Goal: Communication & Community: Answer question/provide support

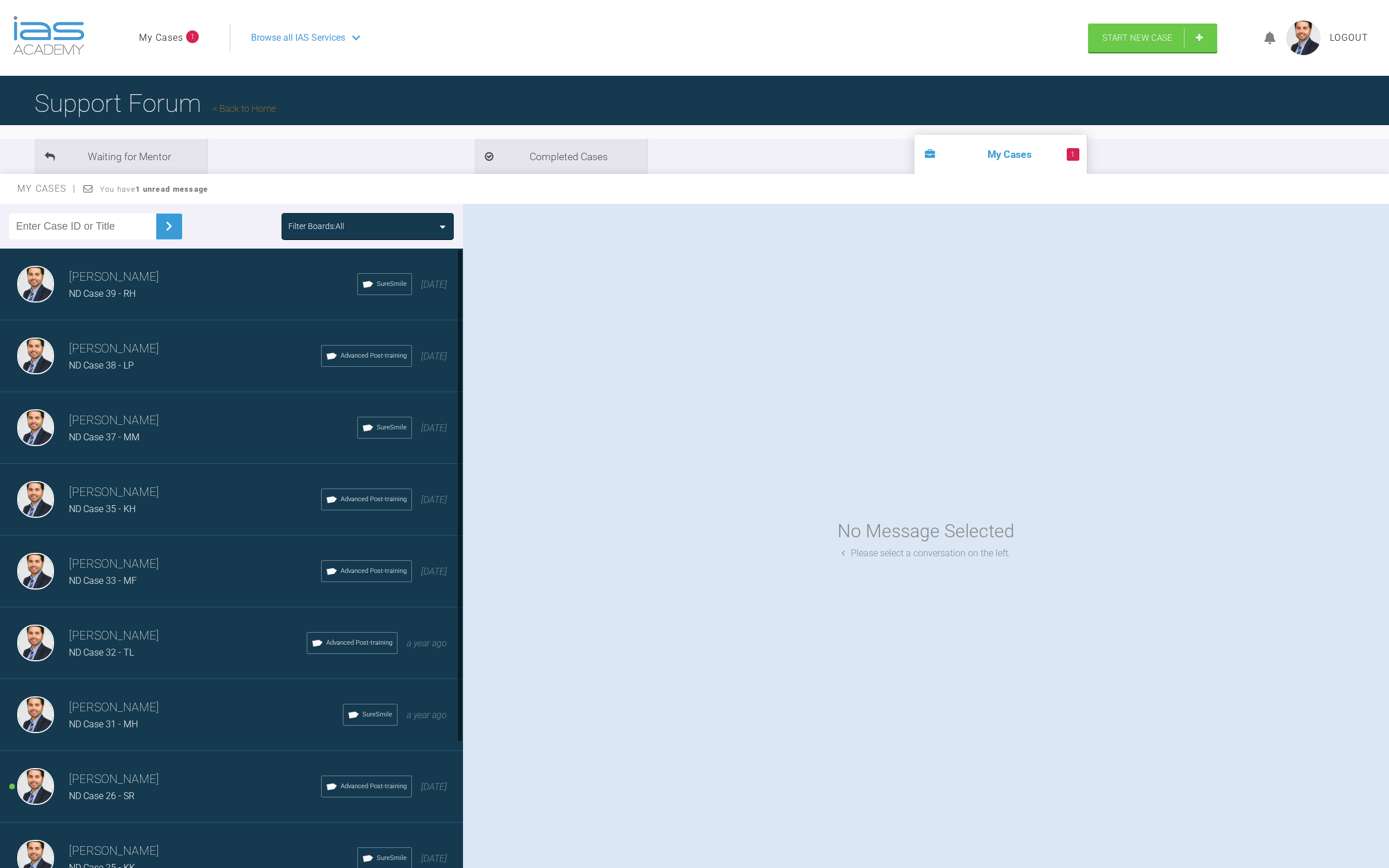
click at [195, 773] on h3 "[PERSON_NAME]" at bounding box center [194, 779] width 252 height 19
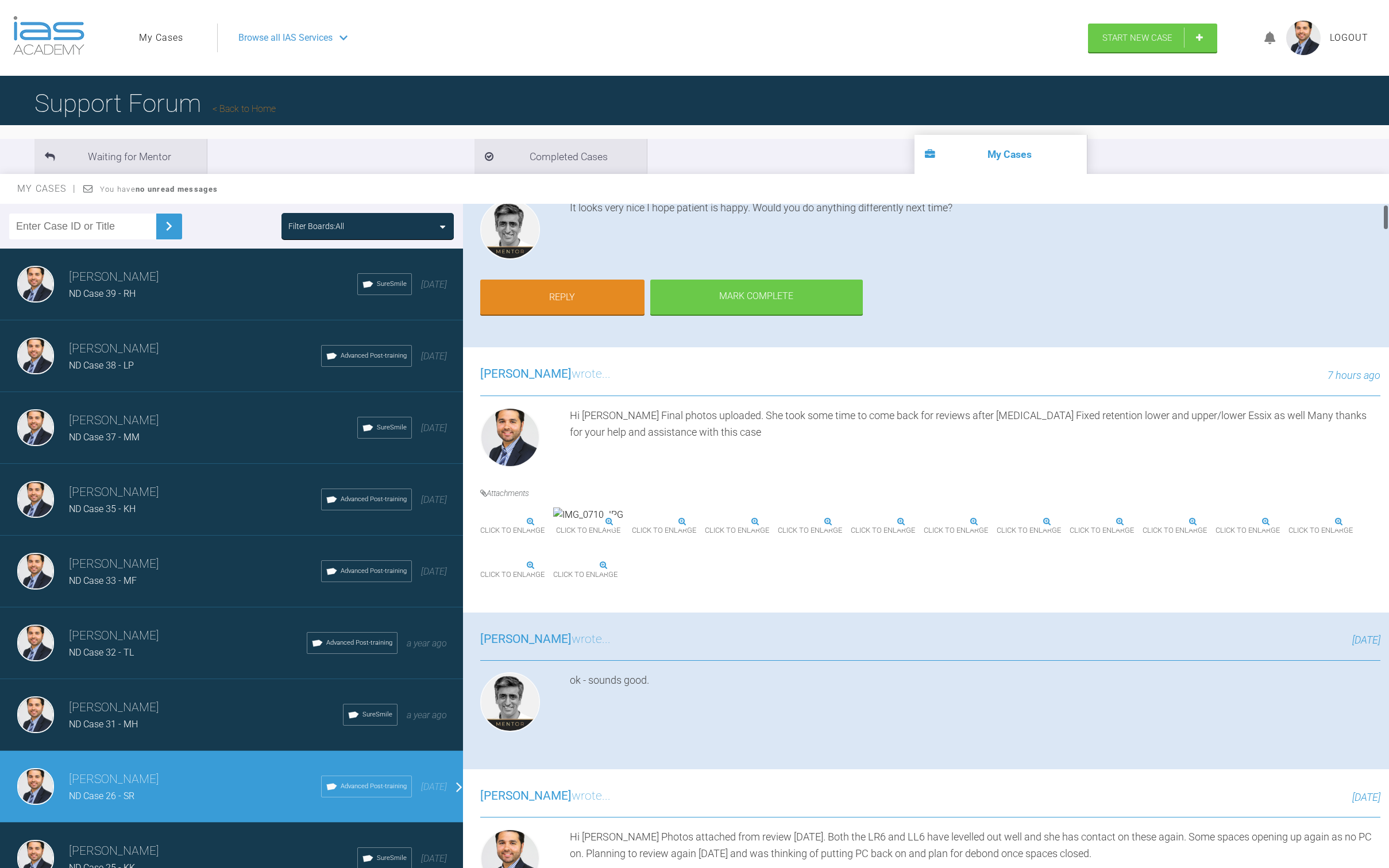
scroll to position [29, 0]
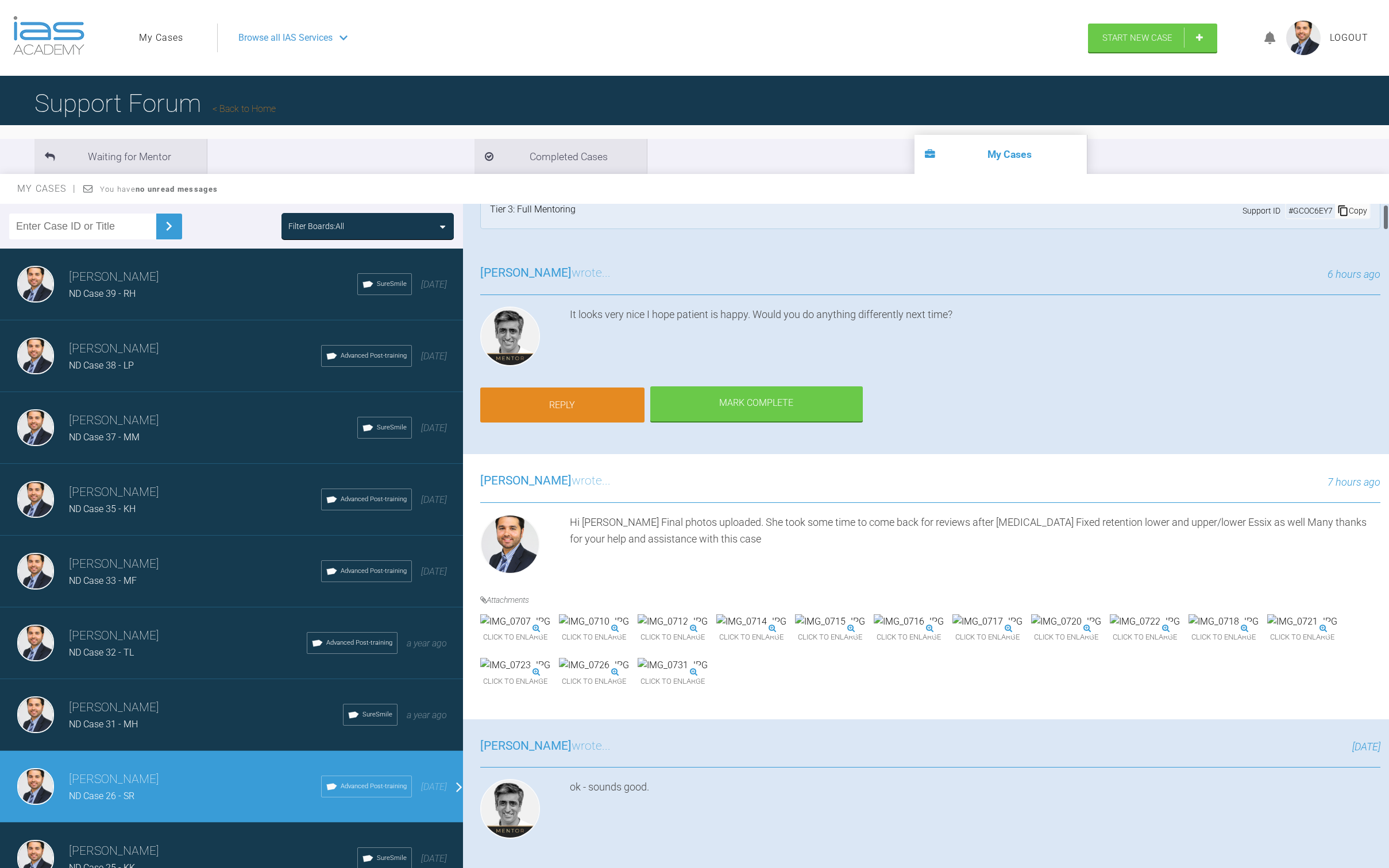
click at [580, 398] on link "Reply" at bounding box center [562, 405] width 164 height 36
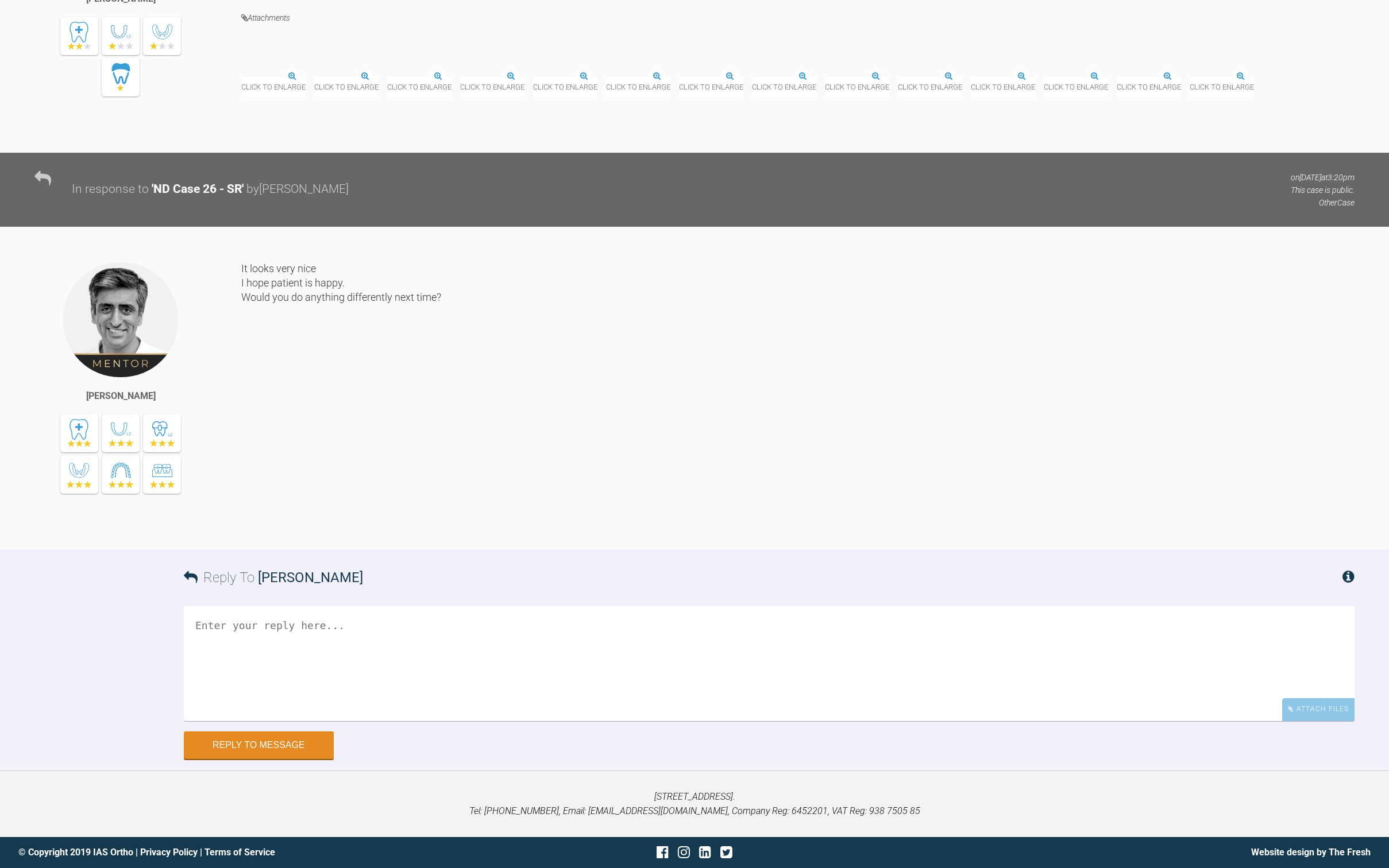
scroll to position [31722, 0]
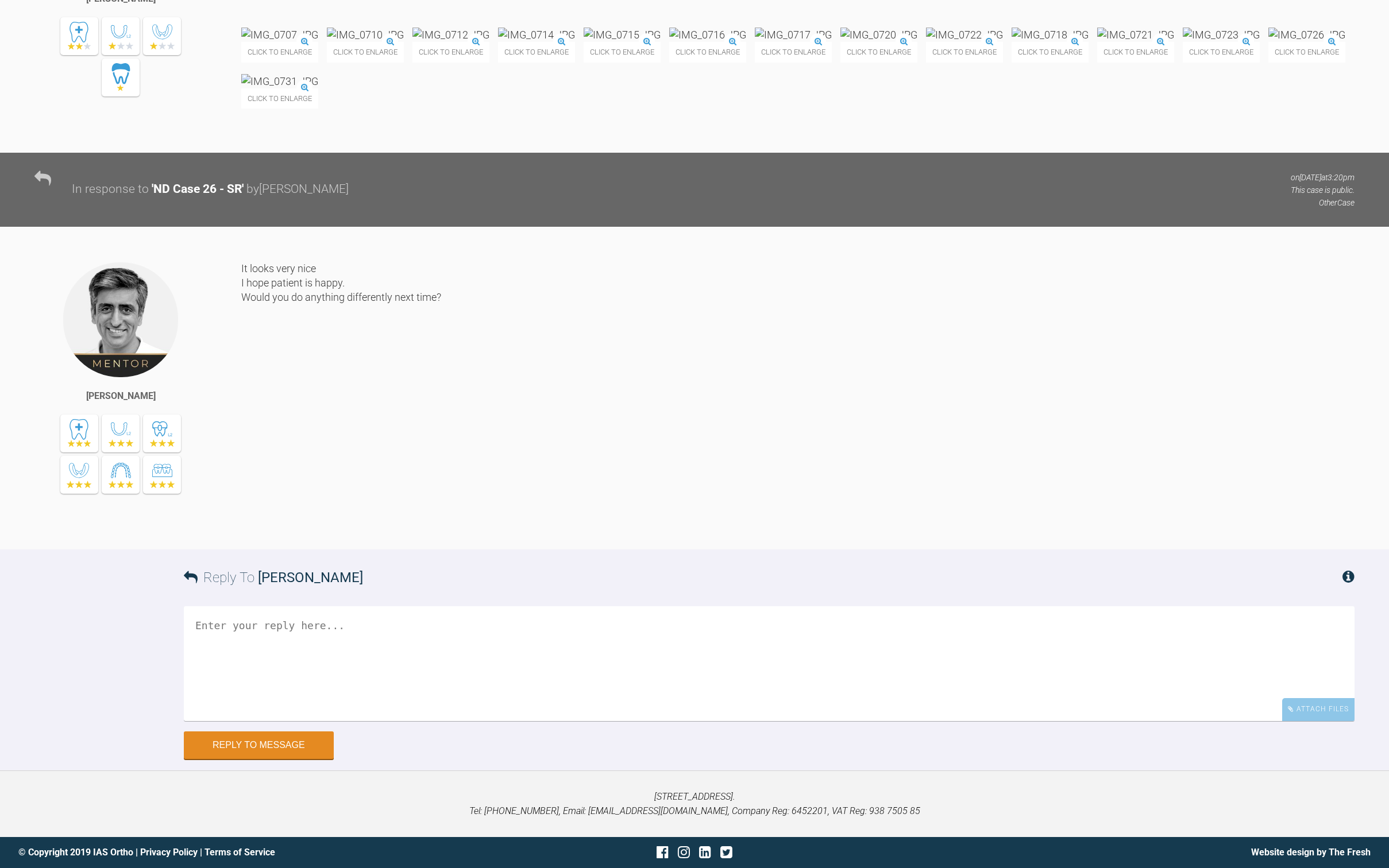
click at [412, 664] on textarea at bounding box center [769, 664] width 1170 height 115
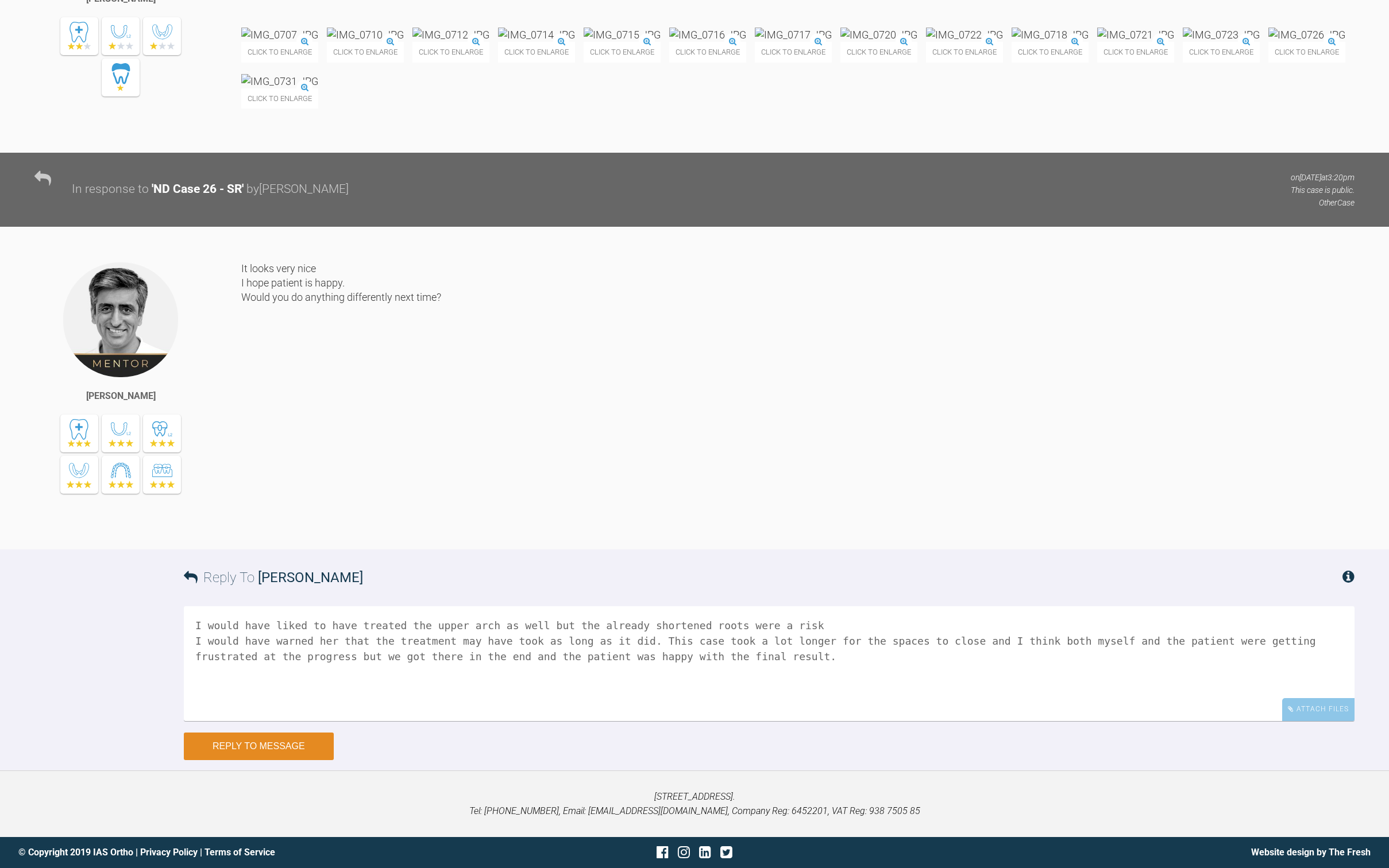
type textarea "I would have liked to have treated the upper arch as well but the already short…"
click at [268, 750] on button "Reply to Message" at bounding box center [258, 746] width 150 height 28
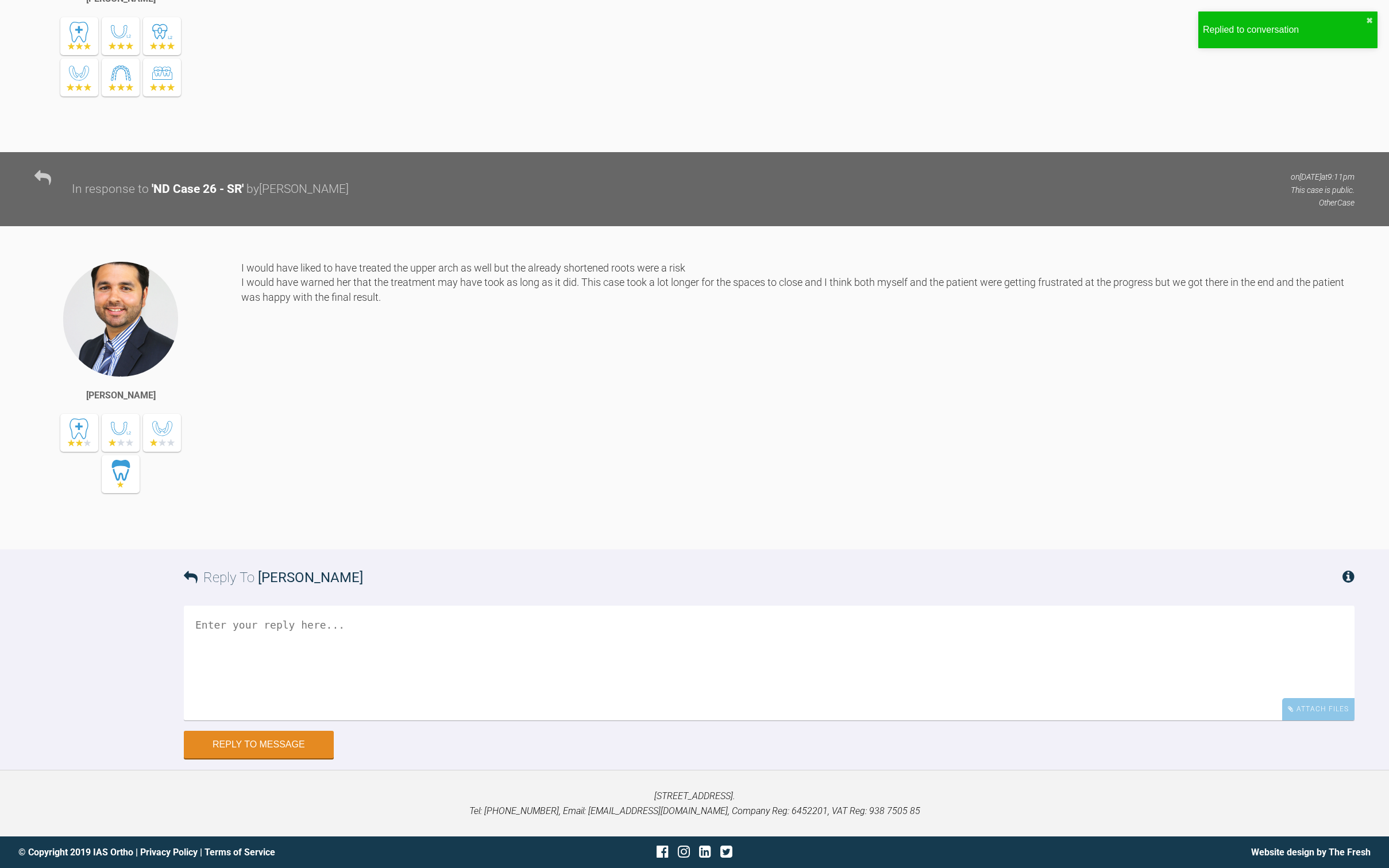
scroll to position [32118, 0]
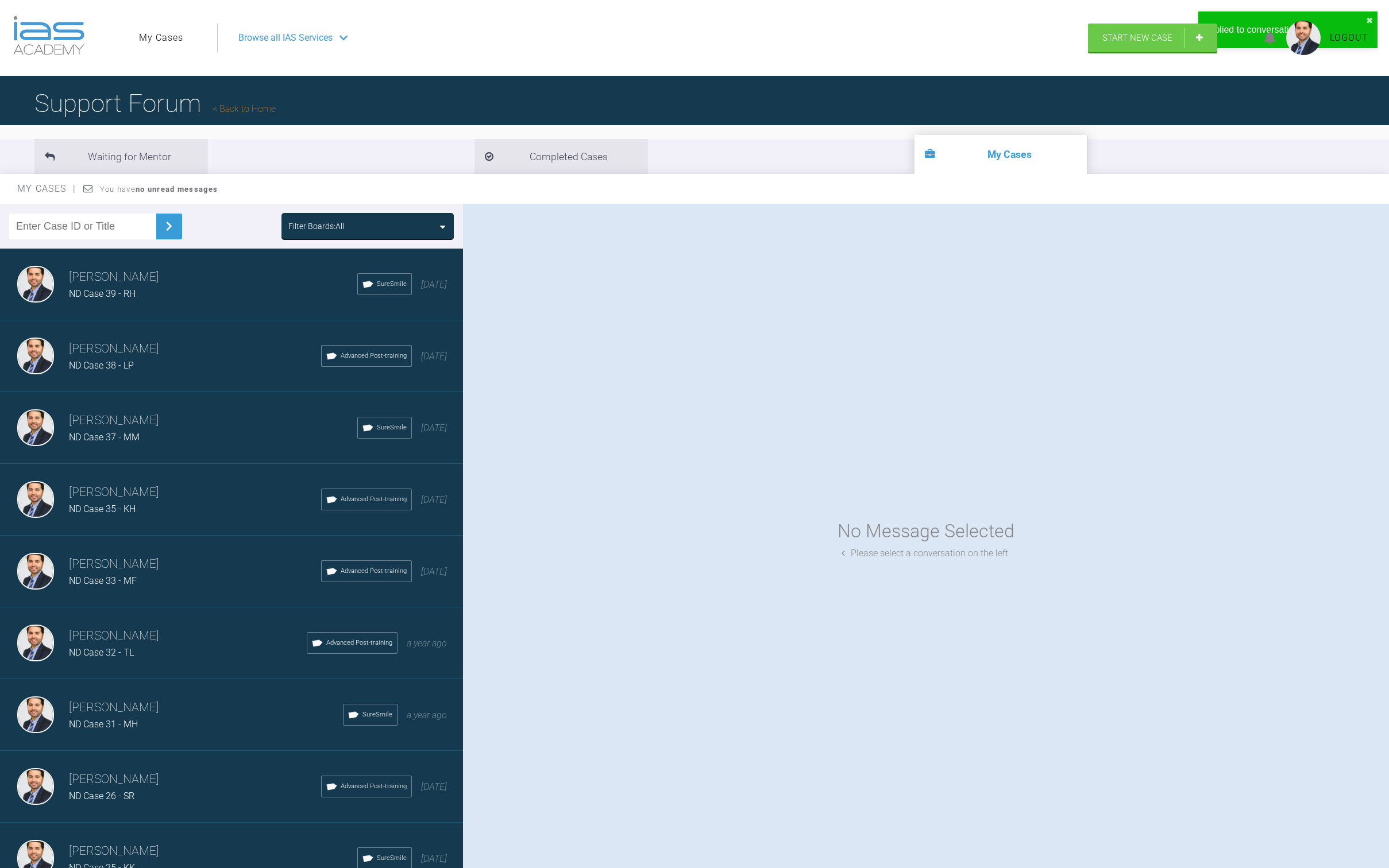
click at [176, 561] on h3 "[PERSON_NAME]" at bounding box center [194, 564] width 252 height 19
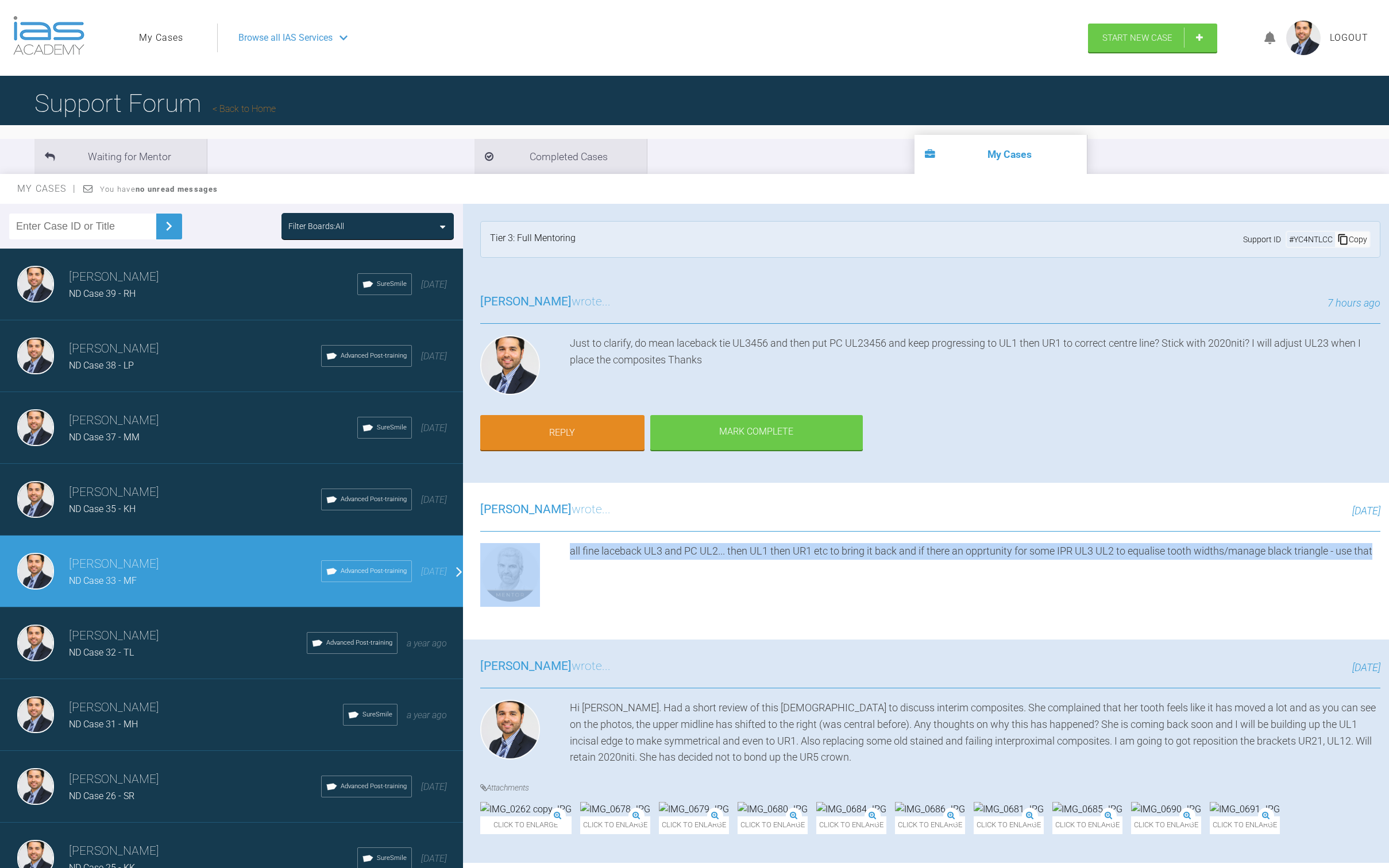
drag, startPoint x: 599, startPoint y: 563, endPoint x: 546, endPoint y: 531, distance: 61.9
click at [546, 531] on div "[PERSON_NAME] wrote... [DATE] all fine laceback UL3 and PC UL2... then UL1 then…" at bounding box center [930, 561] width 934 height 157
click at [580, 543] on div "all fine laceback UL3 and PC UL2... then UL1 then UR1 etc to bring it back and …" at bounding box center [975, 576] width 811 height 65
drag, startPoint x: 595, startPoint y: 563, endPoint x: 568, endPoint y: 545, distance: 32.4
click at [568, 545] on div "all fine laceback UL3 and PC UL2... then UL1 then UR1 etc to bring it back and …" at bounding box center [930, 576] width 900 height 65
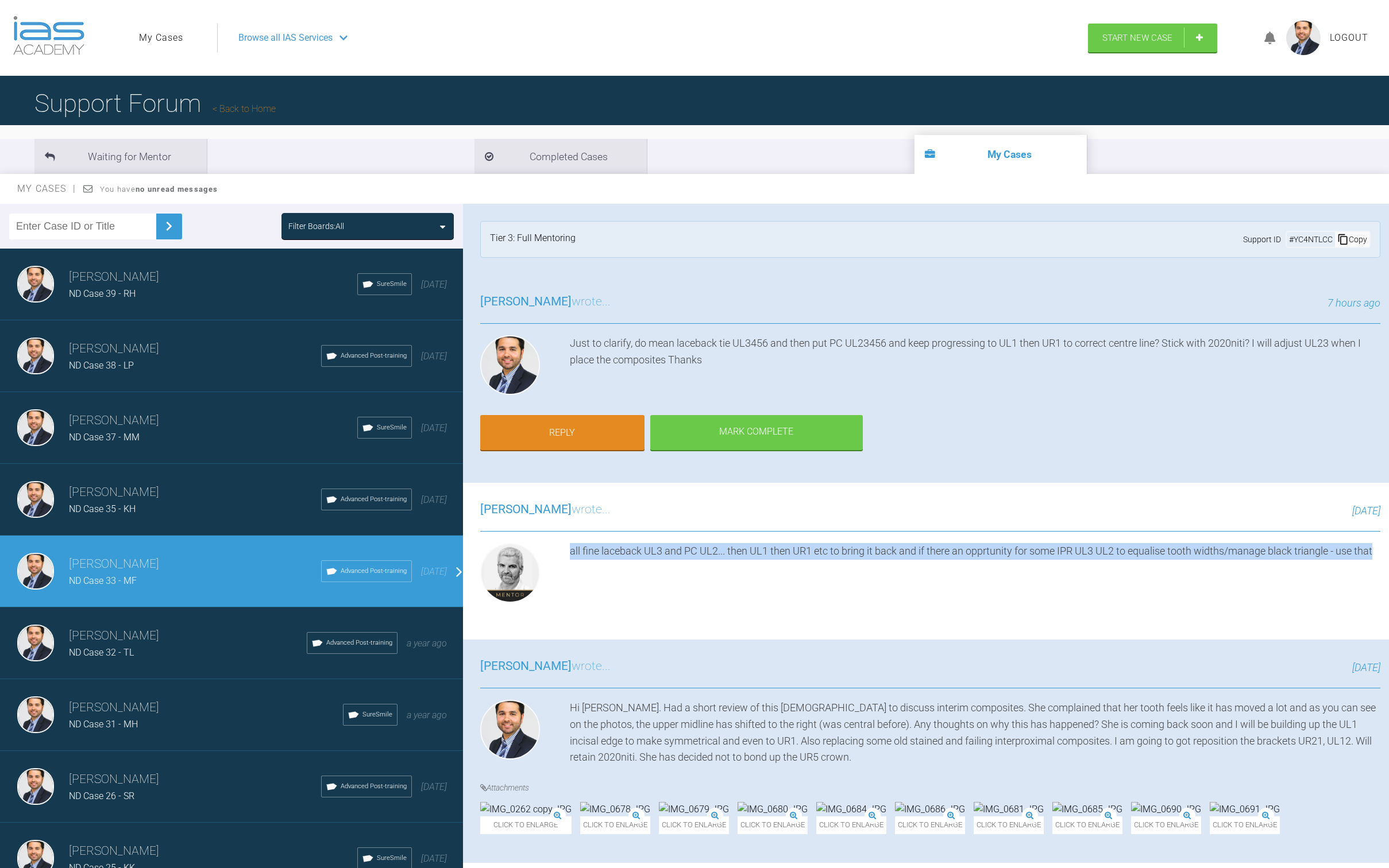
copy div "all fine laceback UL3 and PC UL2... then UL1 then UR1 etc to bring it back and …"
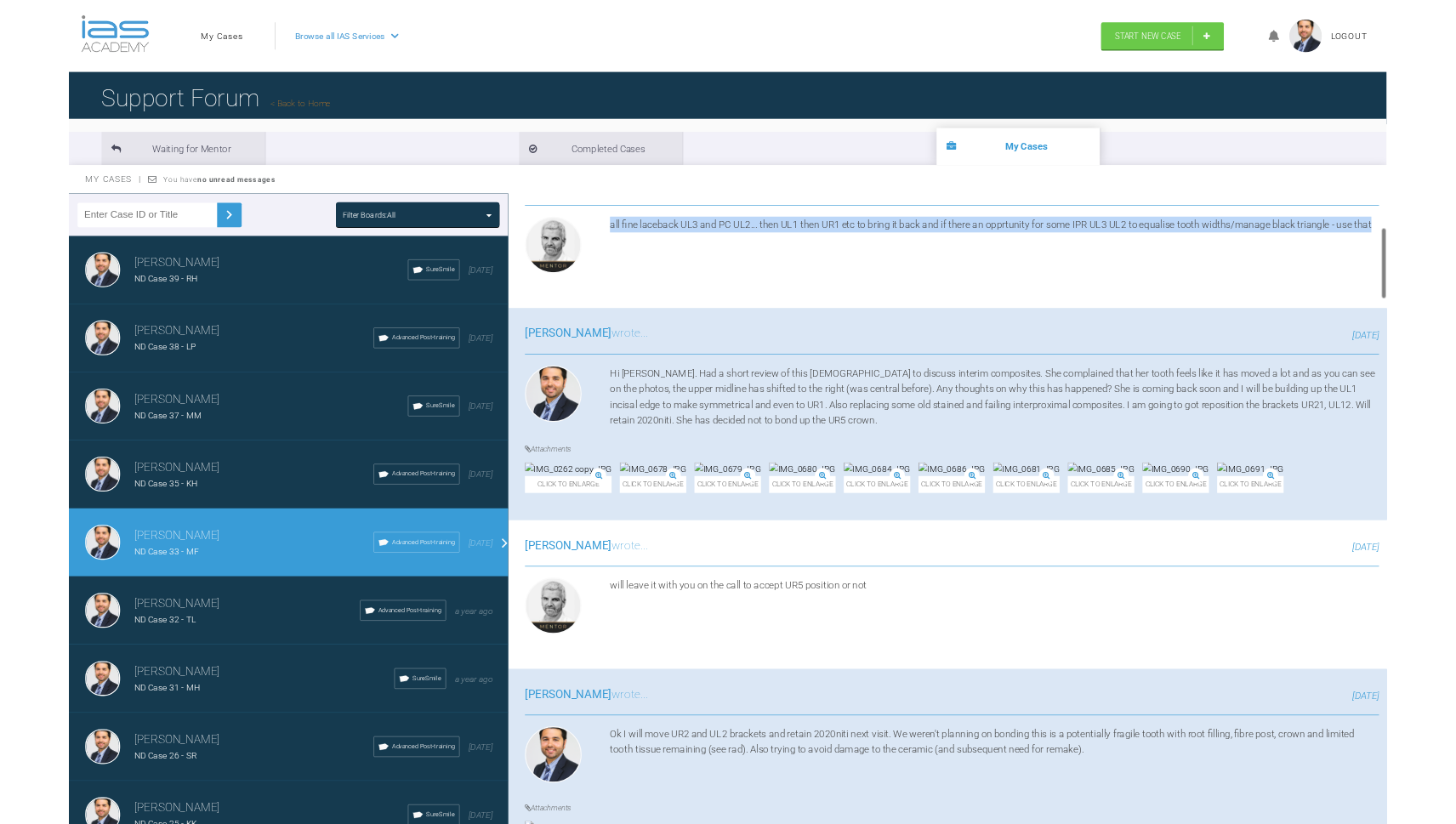
scroll to position [43, 0]
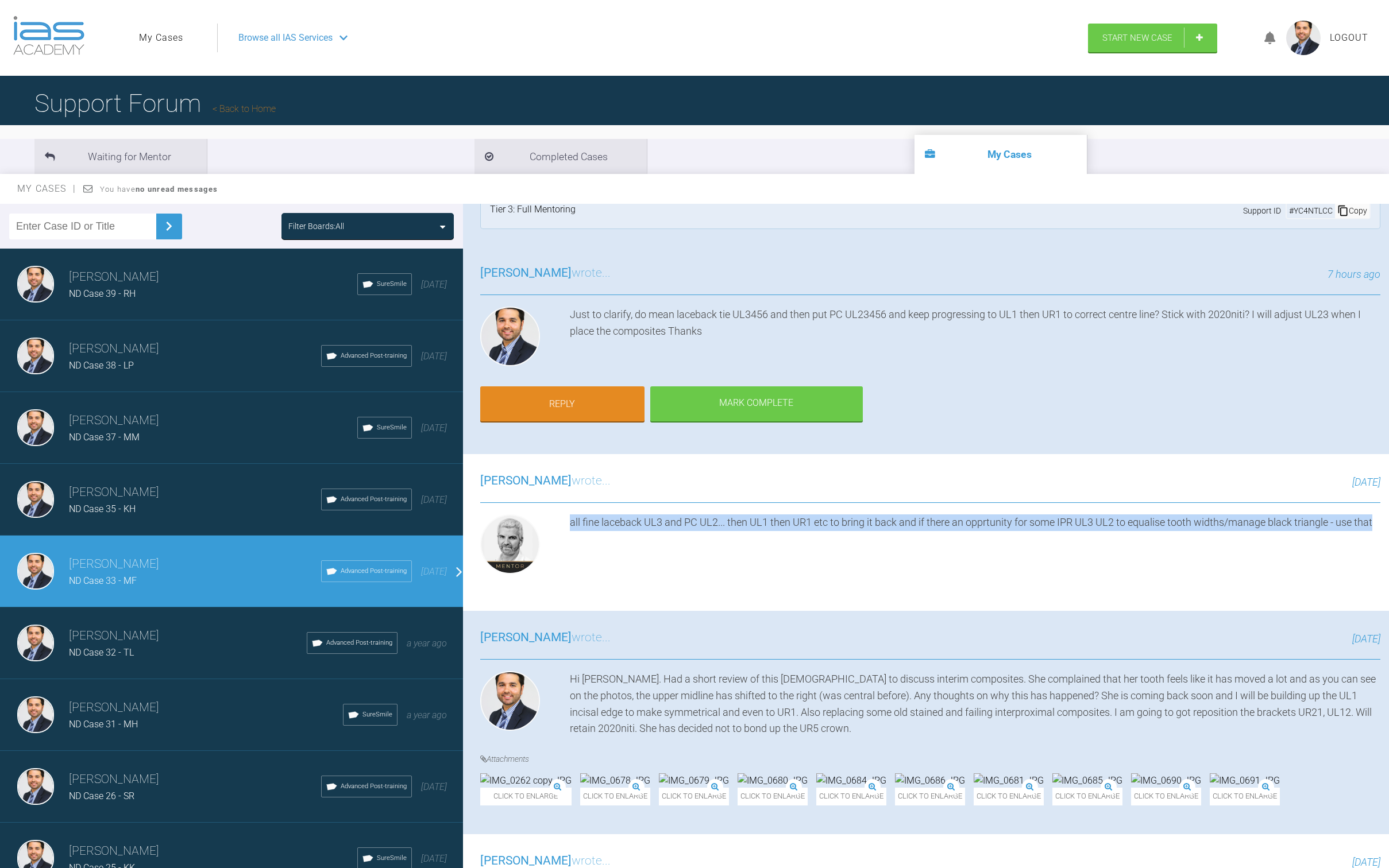
copy div "all fine laceback UL3 and PC UL2... then UL1 then UR1 etc to bring it back and …"
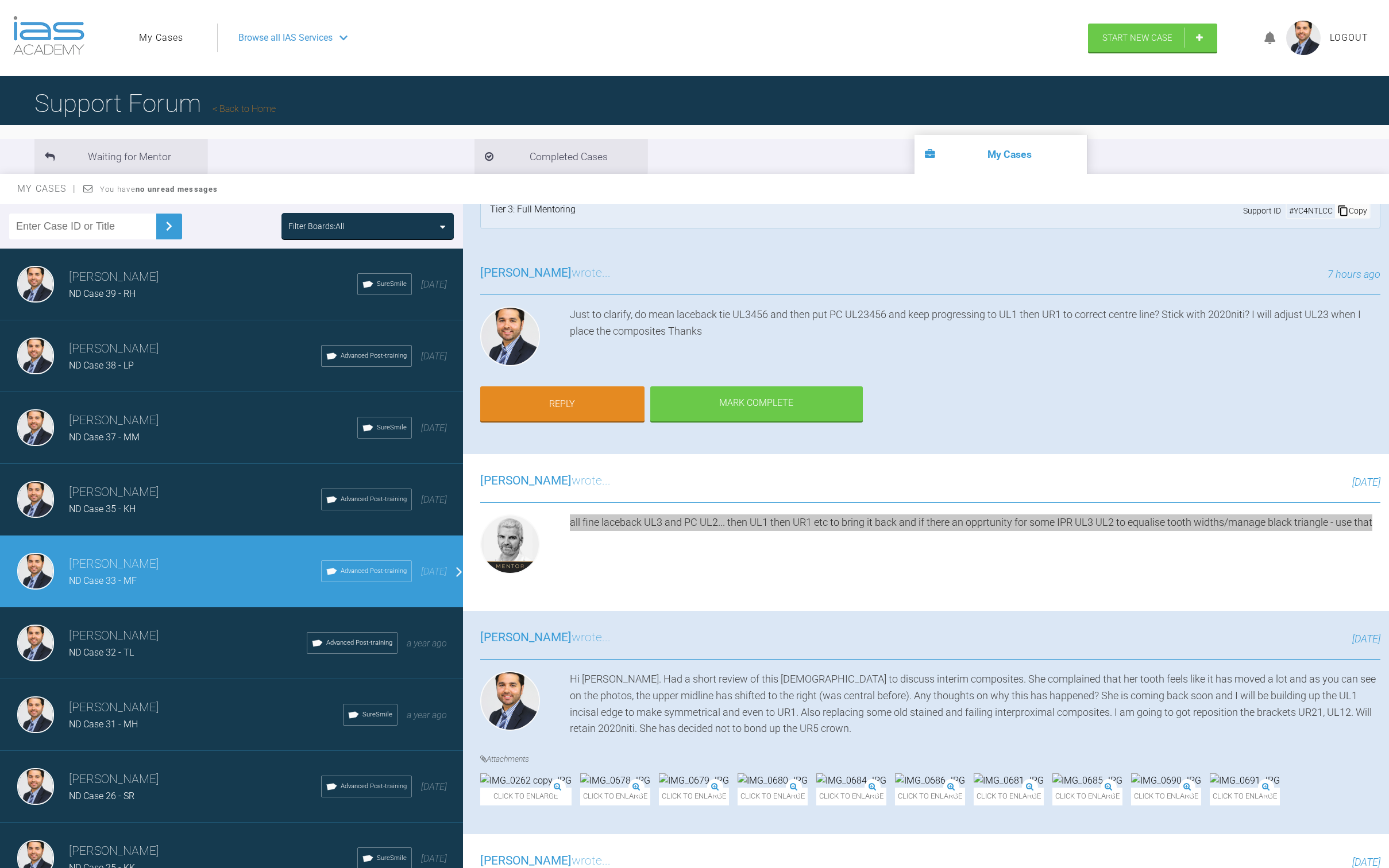
click at [1161, 569] on div "all fine laceback UL3 and PC UL2... then UL1 then UR1 etc to bring it back and …" at bounding box center [975, 547] width 811 height 65
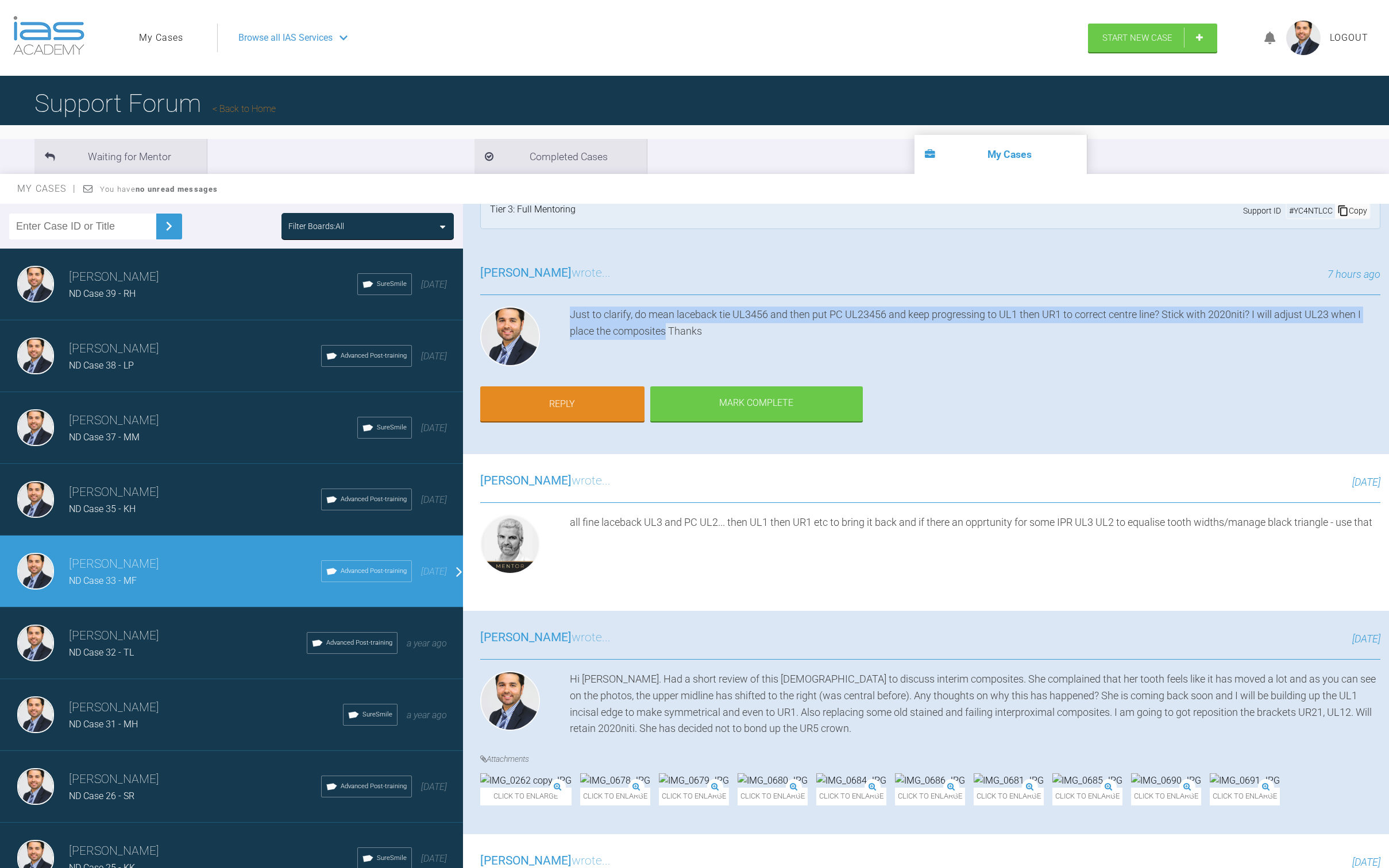
drag, startPoint x: 666, startPoint y: 329, endPoint x: 572, endPoint y: 311, distance: 95.7
click at [572, 311] on div "Just to clarify, do mean laceback tie UL3456 and then put PC UL23456 and keep p…" at bounding box center [975, 339] width 811 height 65
copy div "Just to clarify, do mean laceback tie UL3456 and then put PC UL23456 and keep p…"
